Goal: Information Seeking & Learning: Learn about a topic

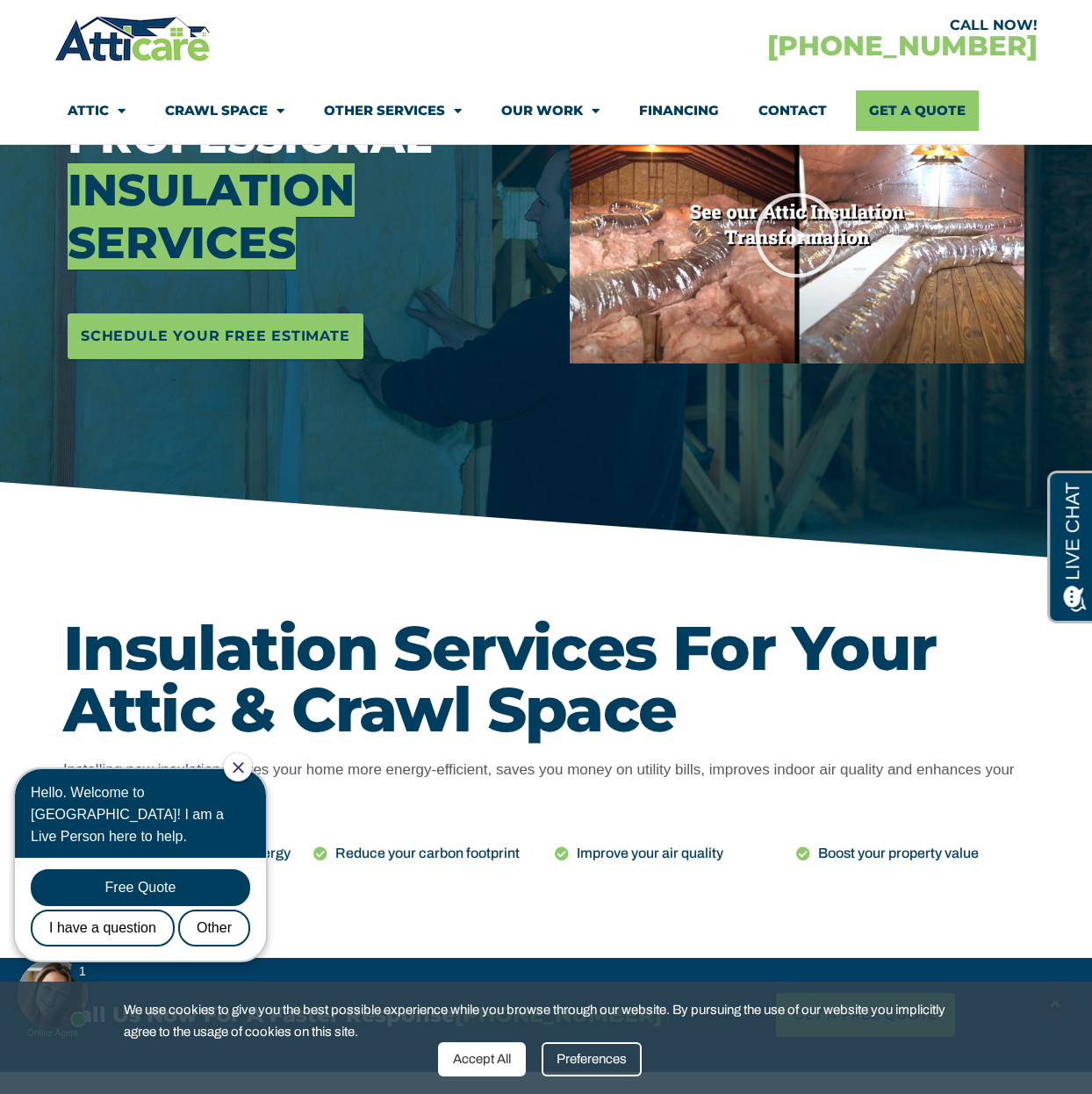
scroll to position [305, 0]
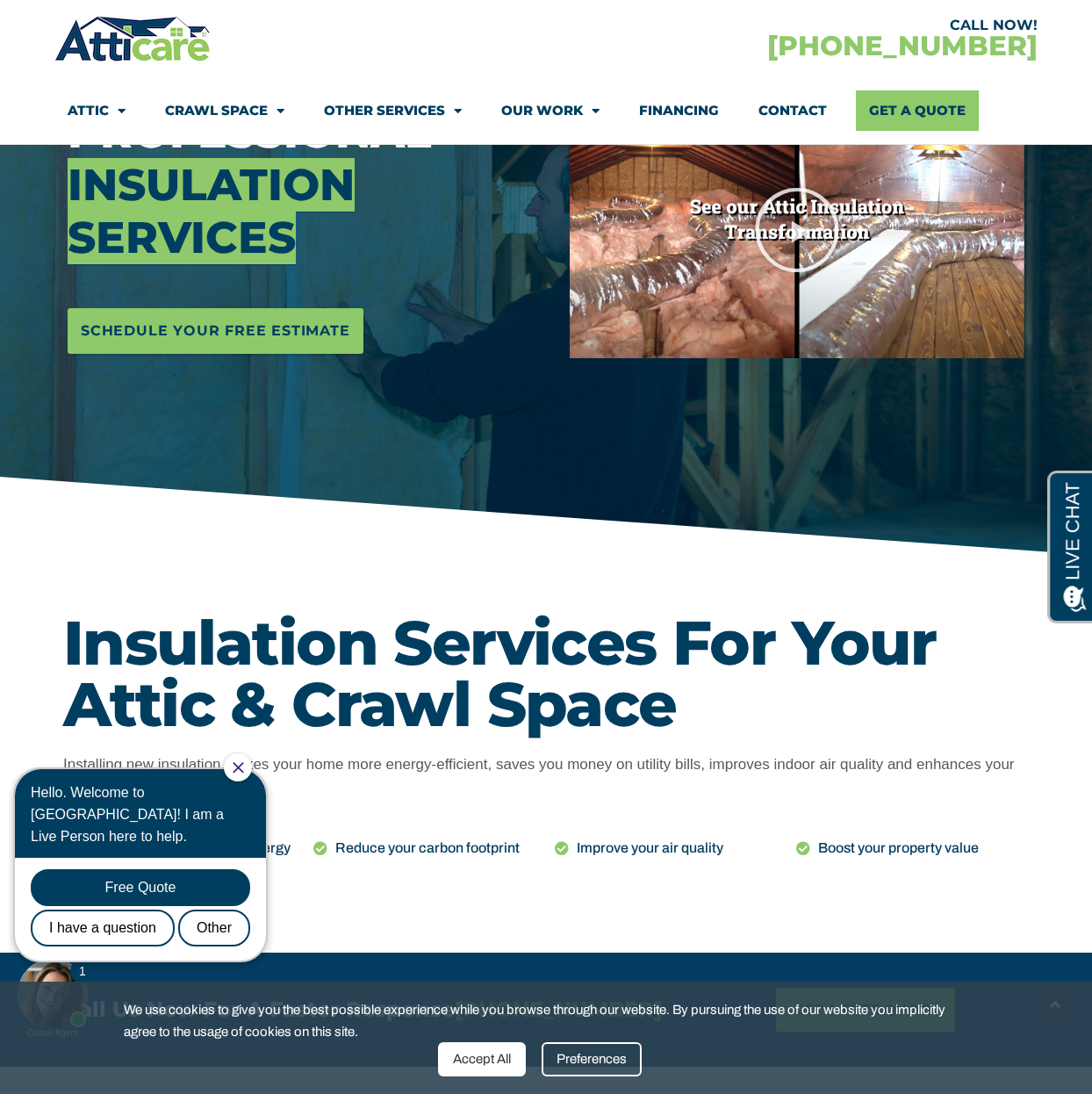
click at [252, 767] on div at bounding box center [238, 767] width 28 height 28
click at [244, 768] on icon "Close Chat" at bounding box center [238, 767] width 12 height 12
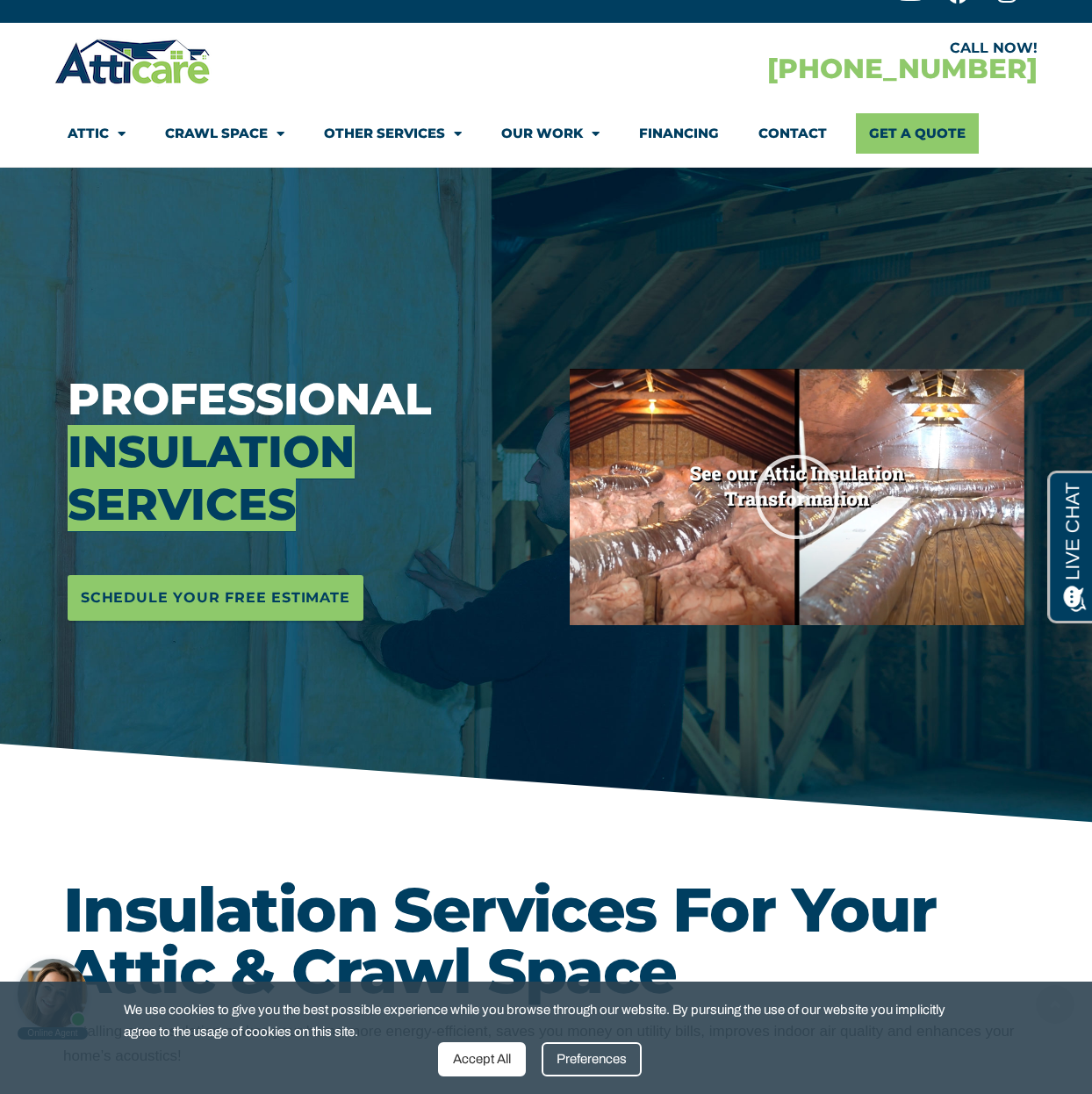
scroll to position [0, 0]
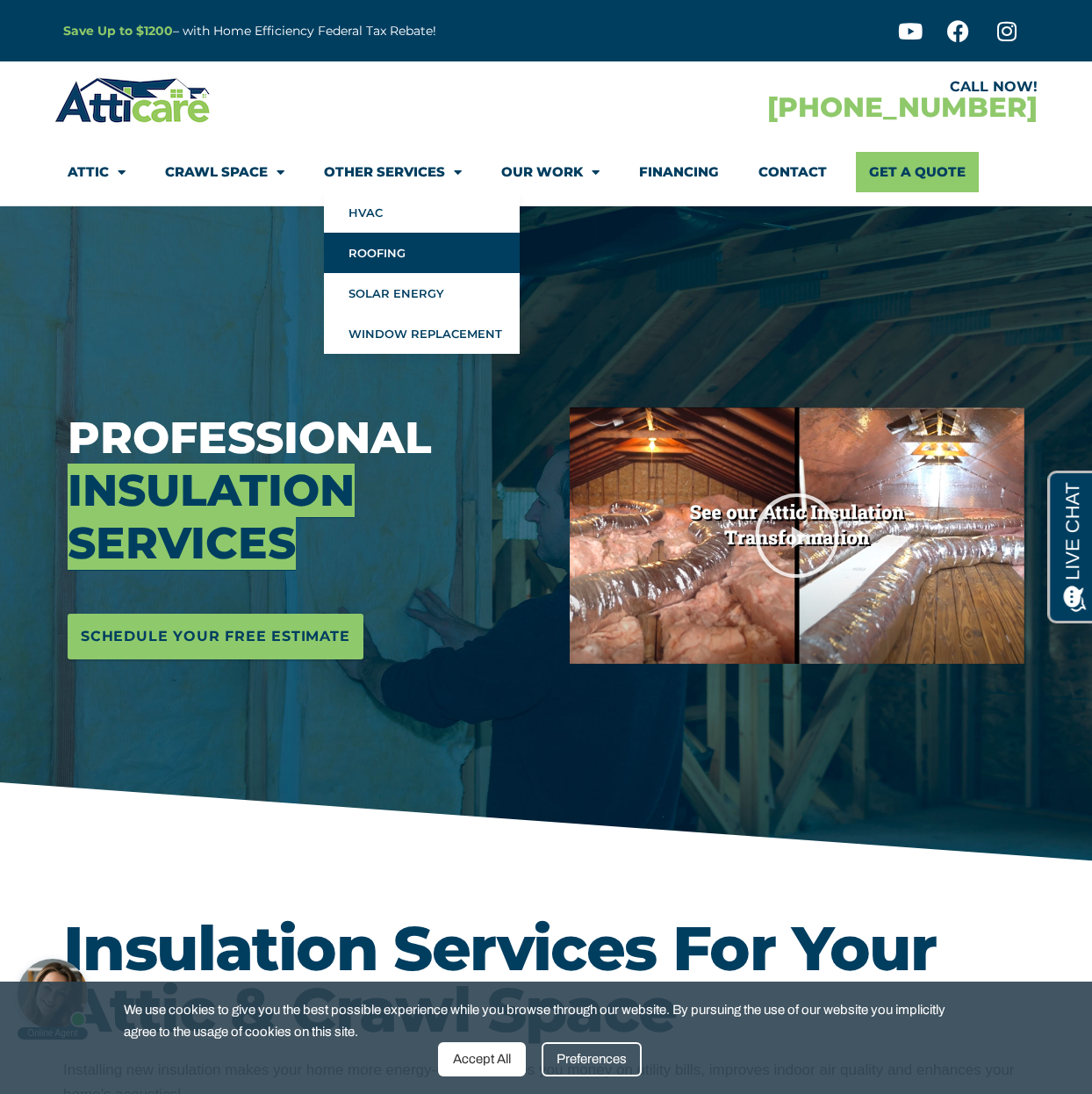
click at [395, 244] on link "Roofing" at bounding box center [422, 252] width 196 height 40
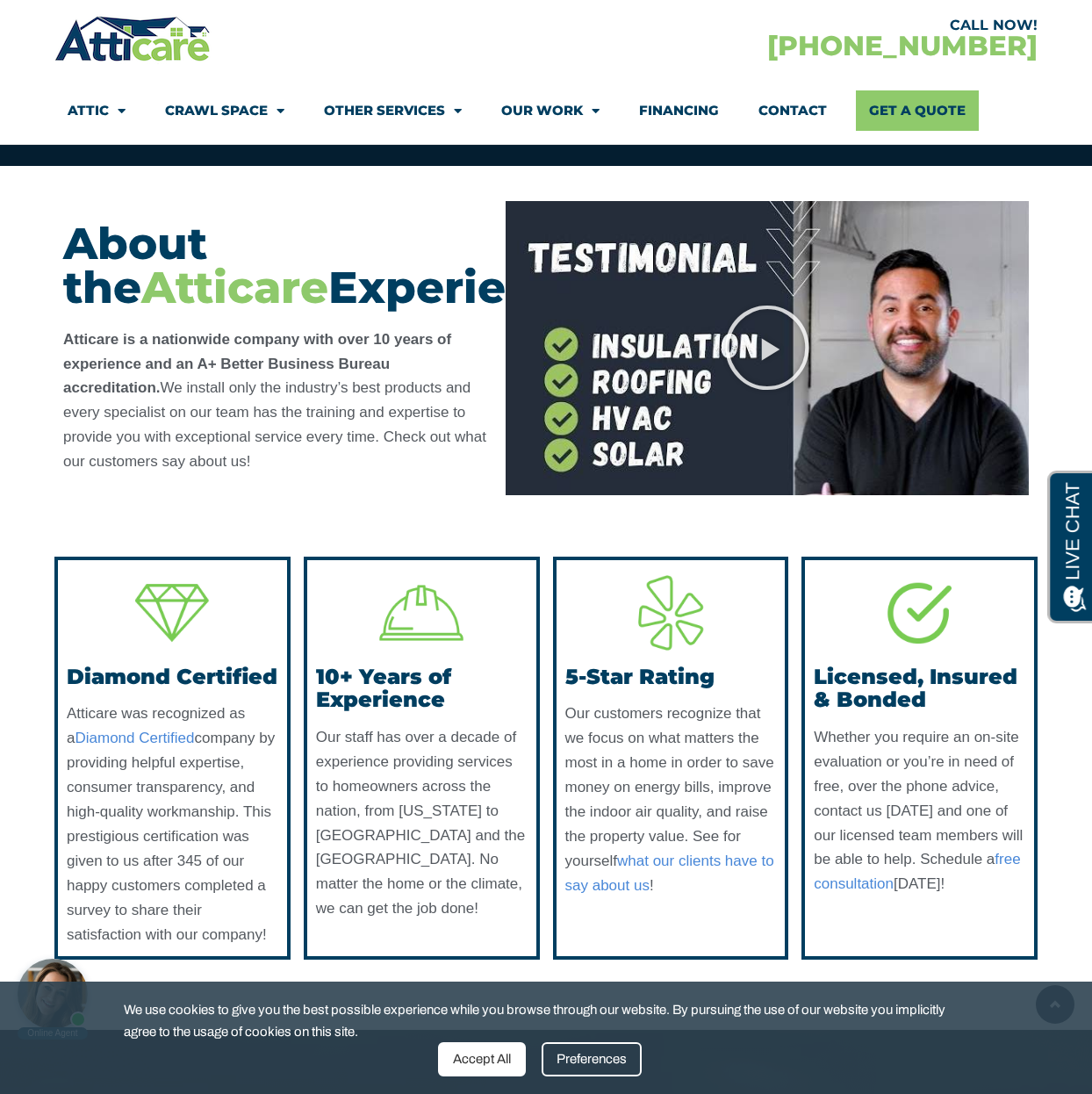
scroll to position [8788, 0]
